Goal: Transaction & Acquisition: Purchase product/service

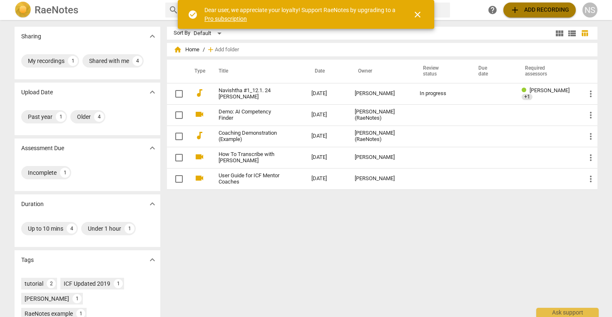
click at [540, 8] on span "add Add recording" at bounding box center [539, 10] width 59 height 10
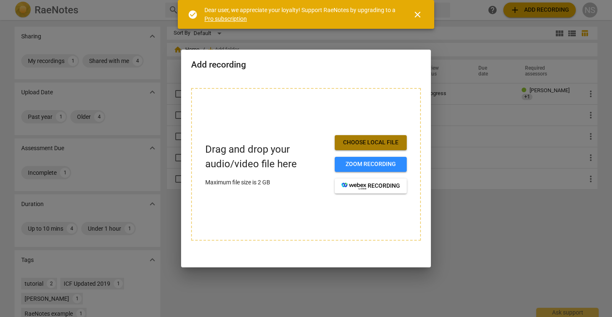
click at [392, 144] on span "Choose local file" at bounding box center [371, 142] width 59 height 8
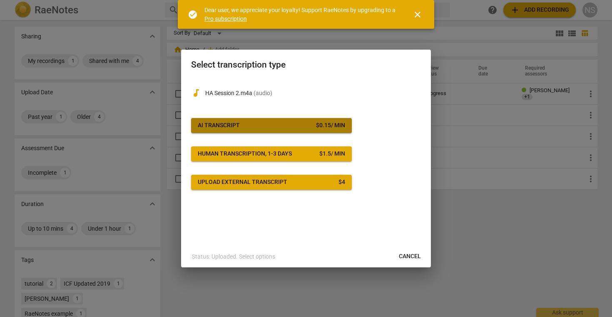
click at [321, 131] on button "AI Transcript $ 0.15 / min" at bounding box center [271, 125] width 161 height 15
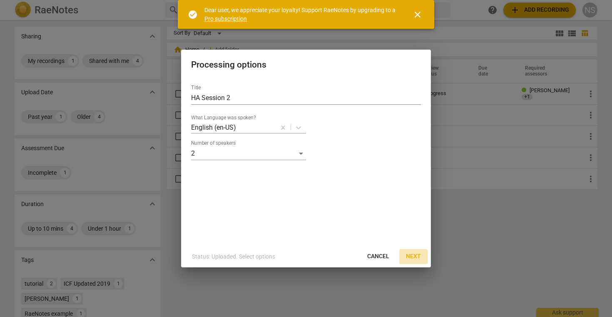
click at [419, 257] on span "Next" at bounding box center [413, 256] width 15 height 8
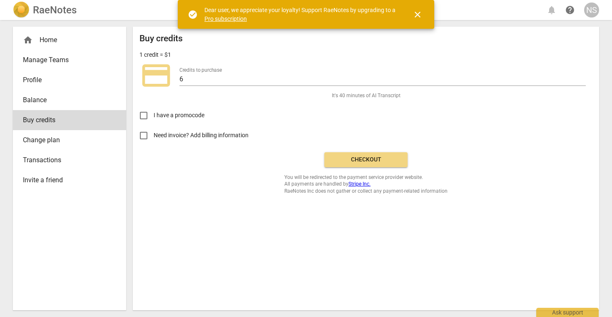
click at [388, 165] on button "Checkout" at bounding box center [365, 159] width 83 height 15
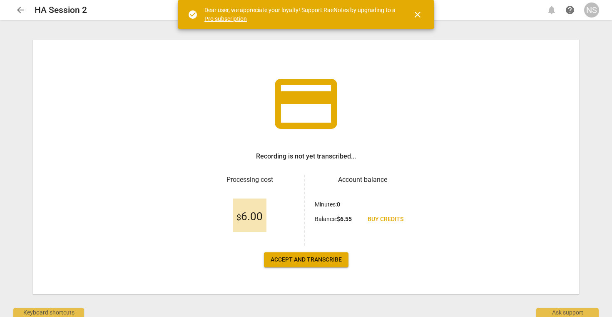
scroll to position [12, 0]
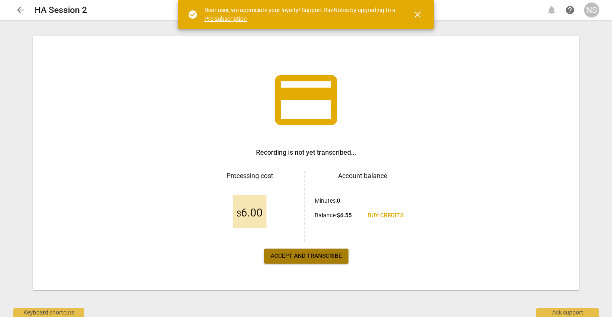
click at [320, 261] on button "Accept and transcribe" at bounding box center [306, 255] width 85 height 15
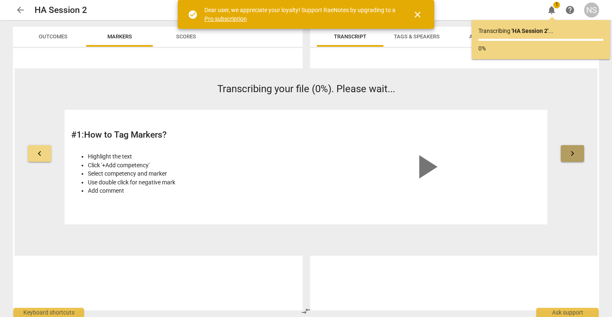
click at [580, 160] on button "keyboard_arrow_right" at bounding box center [572, 153] width 23 height 17
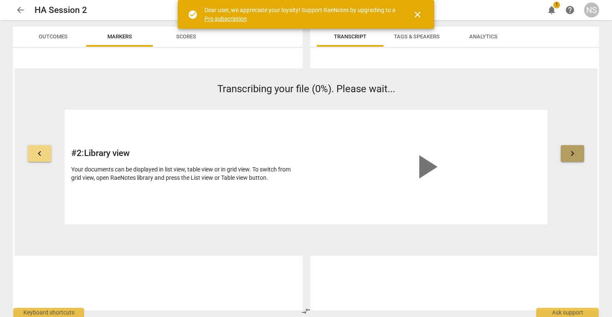
click at [580, 160] on button "keyboard_arrow_right" at bounding box center [572, 153] width 23 height 17
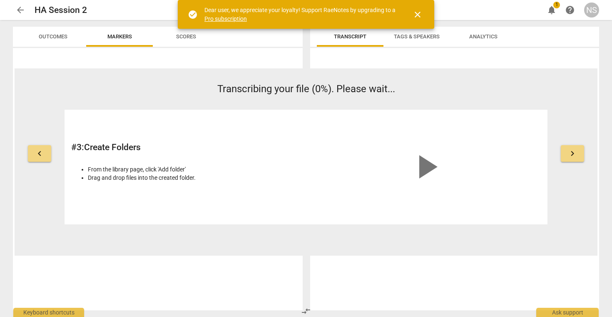
click at [580, 160] on button "keyboard_arrow_right" at bounding box center [572, 153] width 23 height 17
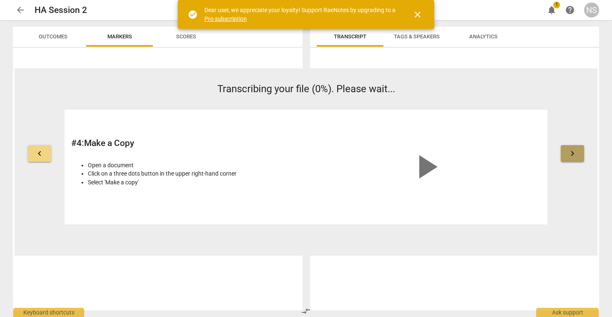
click at [580, 160] on button "keyboard_arrow_right" at bounding box center [572, 153] width 23 height 17
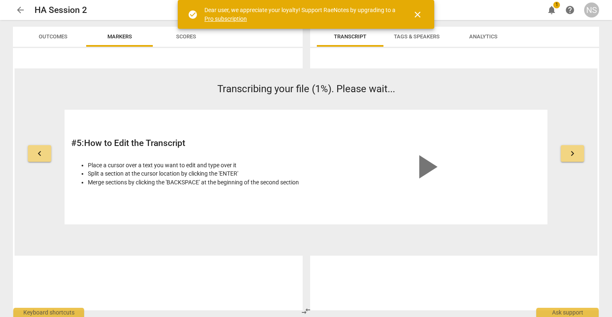
click at [574, 157] on span "keyboard_arrow_right" at bounding box center [573, 153] width 10 height 10
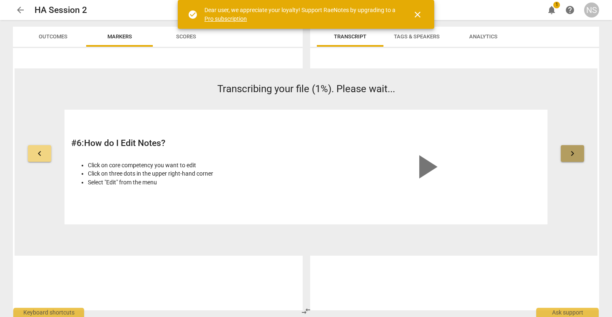
click at [574, 157] on span "keyboard_arrow_right" at bounding box center [573, 153] width 10 height 10
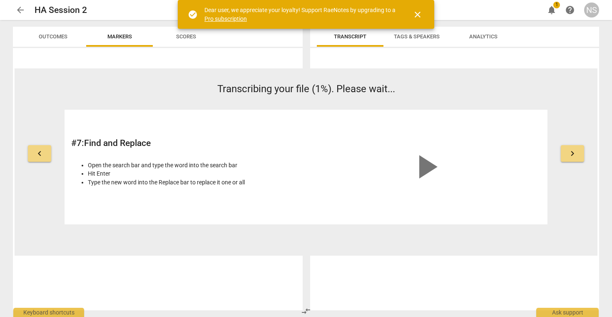
click at [574, 157] on span "keyboard_arrow_right" at bounding box center [573, 153] width 10 height 10
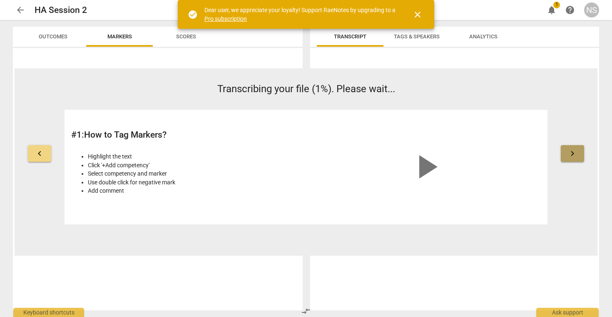
click at [574, 157] on span "keyboard_arrow_right" at bounding box center [573, 153] width 10 height 10
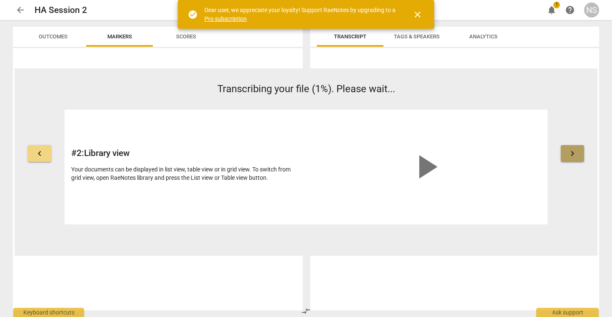
click at [574, 157] on span "keyboard_arrow_right" at bounding box center [573, 153] width 10 height 10
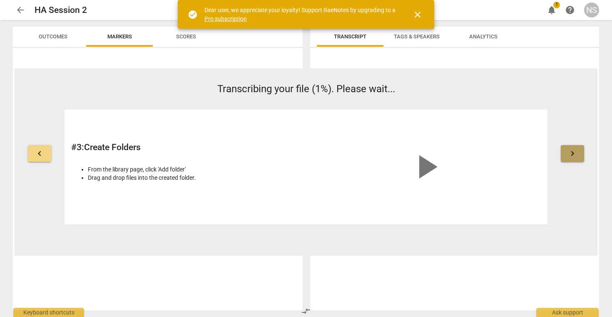
click at [574, 157] on span "keyboard_arrow_right" at bounding box center [573, 153] width 10 height 10
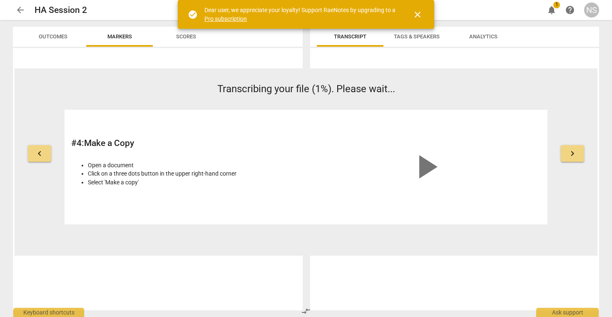
click at [423, 16] on span "close" at bounding box center [418, 15] width 20 height 10
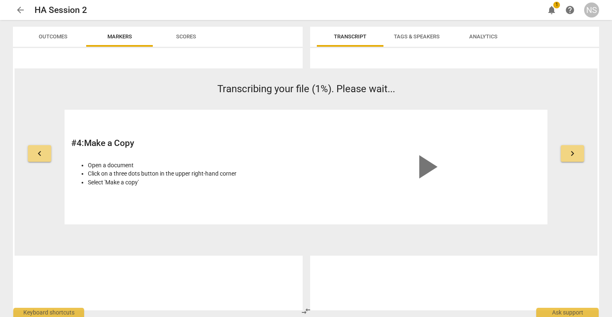
click at [170, 37] on span "Scores" at bounding box center [186, 36] width 40 height 11
click at [134, 38] on span "Markers" at bounding box center [119, 36] width 45 height 11
click at [77, 38] on span "Outcomes" at bounding box center [53, 36] width 67 height 11
click at [110, 38] on span "Markers" at bounding box center [119, 36] width 25 height 6
click at [428, 40] on span "Tags & Speakers" at bounding box center [417, 36] width 66 height 11
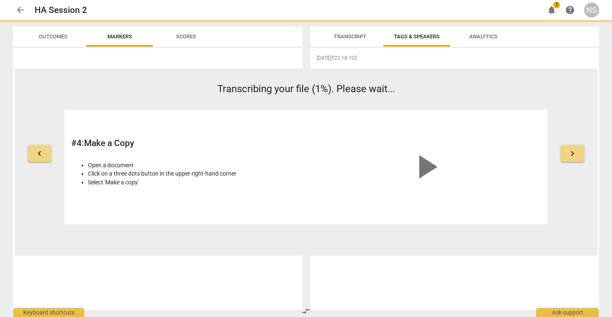
click at [359, 37] on span "Transcript" at bounding box center [350, 36] width 32 height 6
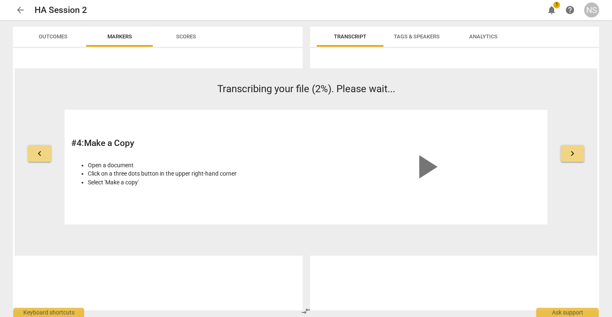
click at [395, 30] on button "Tags & Speakers" at bounding box center [417, 37] width 67 height 20
click at [353, 39] on span "Transcript" at bounding box center [350, 36] width 32 height 6
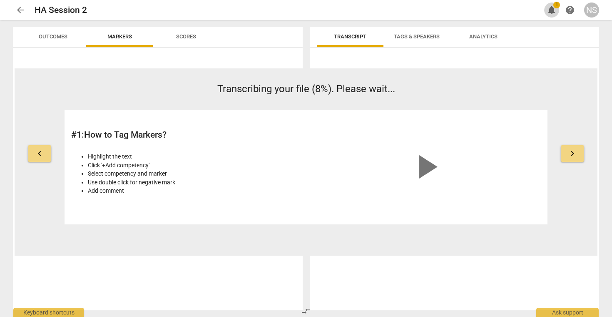
click at [551, 15] on button "notifications 1" at bounding box center [551, 9] width 15 height 15
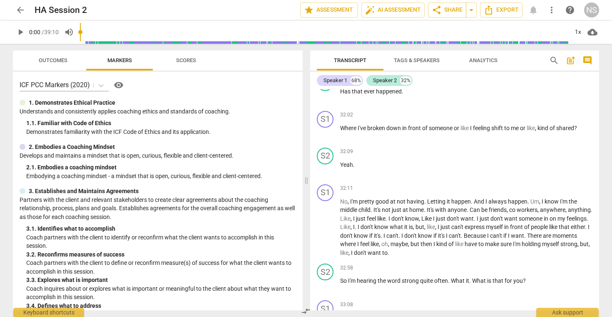
scroll to position [6355, 0]
click at [420, 118] on div "32:02 + Add competency keyboard_arrow_right" at bounding box center [466, 114] width 252 height 8
click at [470, 11] on span "arrow_drop_down" at bounding box center [472, 10] width 10 height 10
click at [450, 11] on span "share Share" at bounding box center [447, 10] width 31 height 10
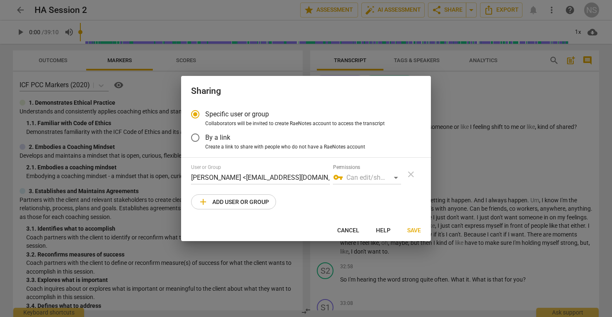
click at [256, 203] on span "add Add user or group" at bounding box center [233, 202] width 71 height 10
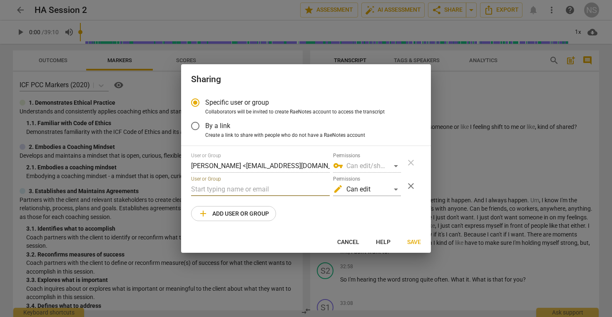
click at [260, 191] on input "text" at bounding box center [260, 188] width 139 height 13
click at [364, 191] on div "edit Can edit" at bounding box center [367, 188] width 68 height 13
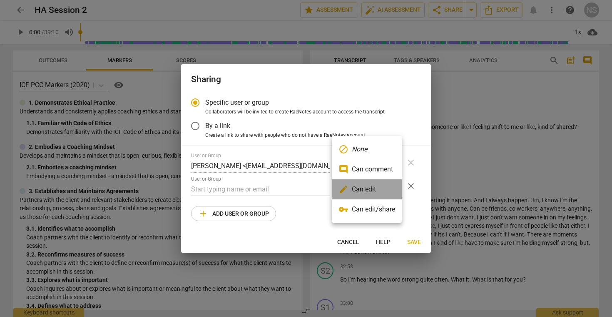
click at [364, 191] on li "edit Can edit" at bounding box center [367, 189] width 70 height 20
radio input "false"
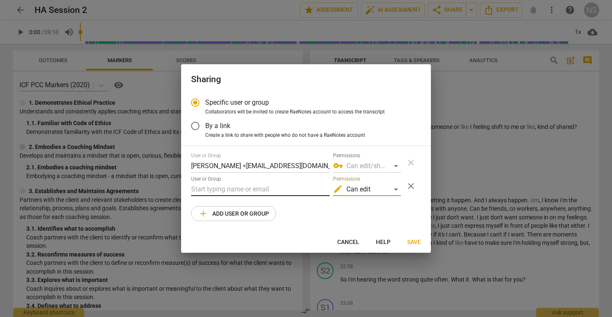
click at [312, 185] on input "text" at bounding box center [260, 188] width 139 height 13
type input "l"
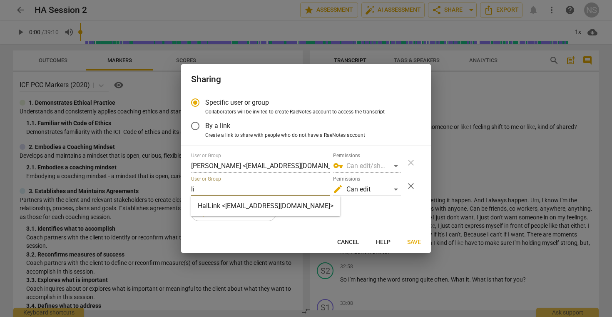
type input "l"
type input "s"
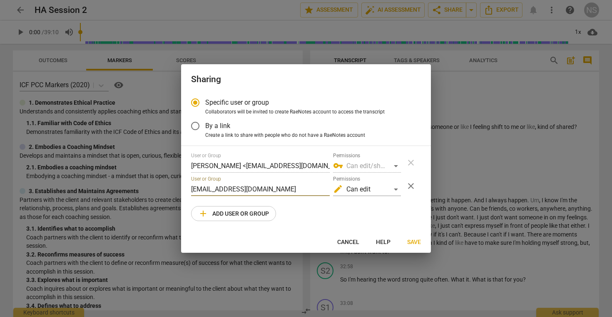
type input "[EMAIL_ADDRESS][DOMAIN_NAME]"
click at [418, 244] on span "Save" at bounding box center [414, 242] width 14 height 8
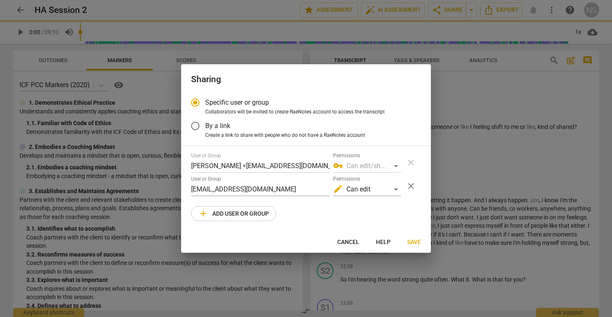
radio input "false"
type input "[PERSON_NAME] <[EMAIL_ADDRESS][DOMAIN_NAME]>"
